Goal: Task Accomplishment & Management: Manage account settings

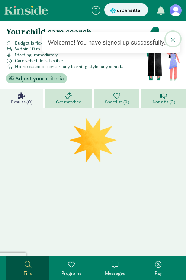
click at [172, 40] on span at bounding box center [172, 40] width 4 height 6
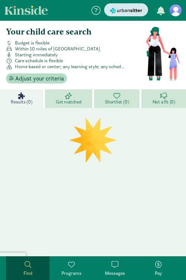
click at [125, 10] on img "submit" at bounding box center [126, 11] width 32 height 8
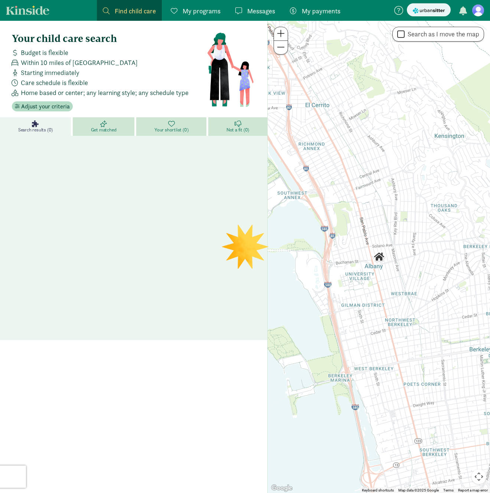
click at [479, 19] on nav "Find child care Find My programs Programs Messages Messages My payments Pay" at bounding box center [245, 10] width 490 height 21
click at [480, 14] on figure at bounding box center [478, 10] width 12 height 12
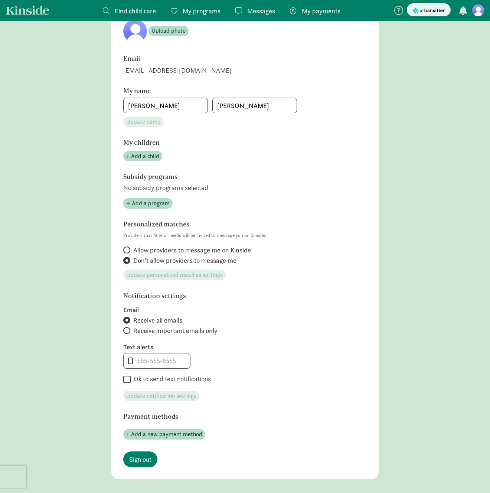
scroll to position [144, 0]
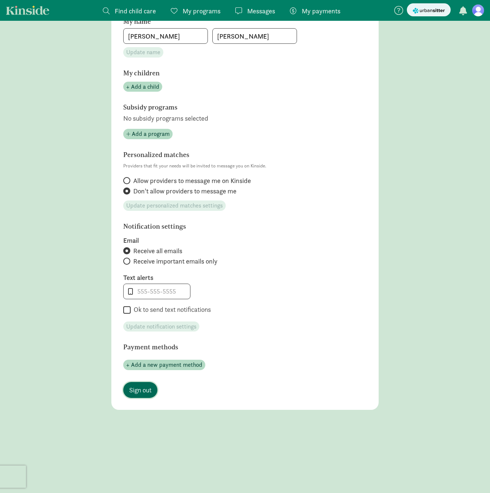
click at [143, 390] on span "Sign out" at bounding box center [140, 390] width 22 height 10
